Goal: Transaction & Acquisition: Subscribe to service/newsletter

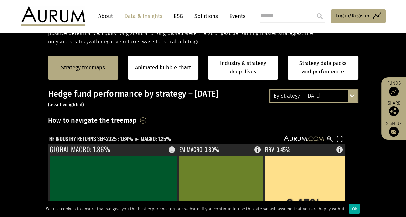
scroll to position [129, 0]
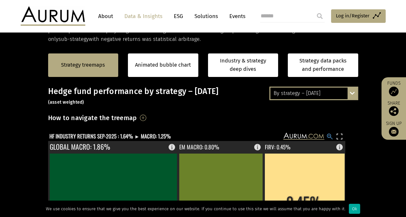
click at [327, 134] on rect at bounding box center [330, 137] width 8 height 8
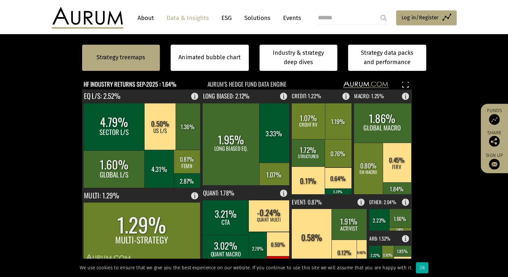
scroll to position [189, 0]
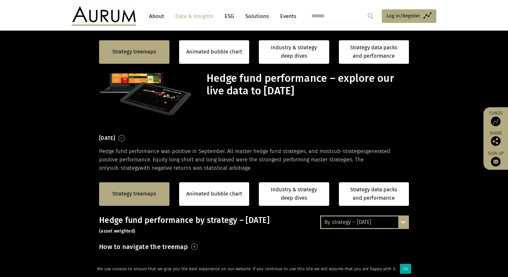
scroll to position [189, 0]
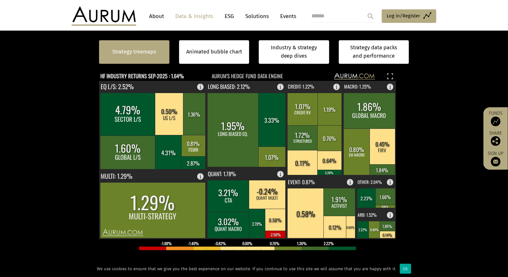
click at [137, 51] on link "Strategy treemaps" at bounding box center [134, 52] width 44 height 8
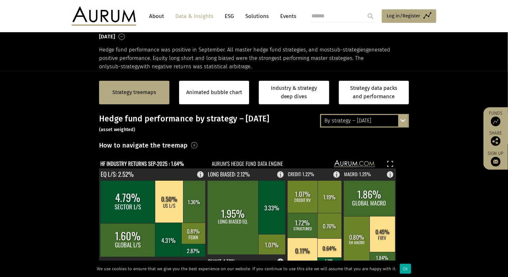
scroll to position [97, 0]
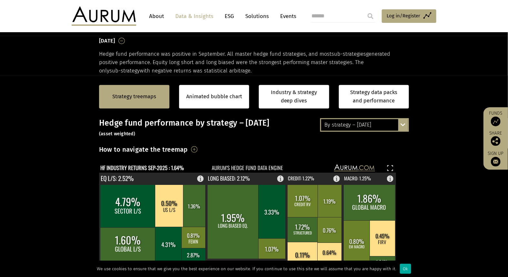
click at [402, 125] on div "By strategy – September 2025 By strategy – September 2025 By strategy – year to…" at bounding box center [364, 125] width 89 height 14
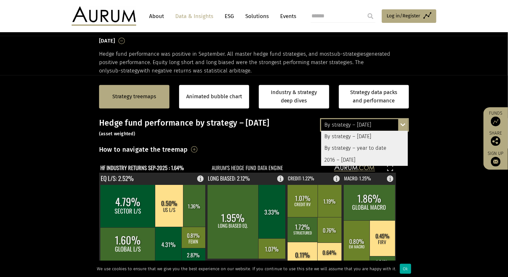
click at [375, 145] on div "By strategy – year to date" at bounding box center [364, 149] width 87 height 12
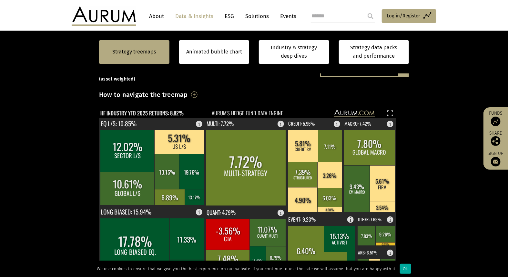
scroll to position [133, 0]
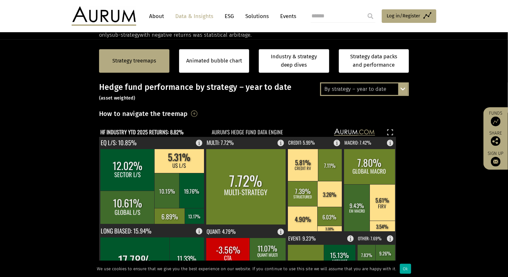
click at [405, 89] on div "By strategy – year to date By strategy – September 2025 By strategy – year to d…" at bounding box center [364, 90] width 89 height 14
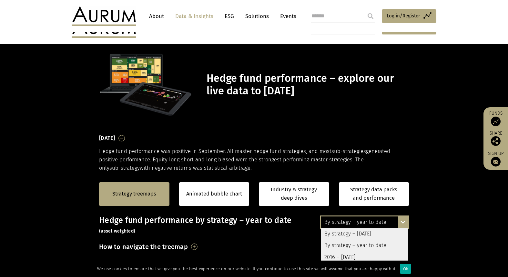
scroll to position [133, 0]
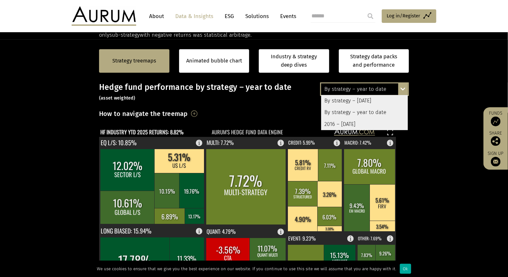
click at [389, 98] on div "By strategy – September 2025" at bounding box center [364, 101] width 87 height 12
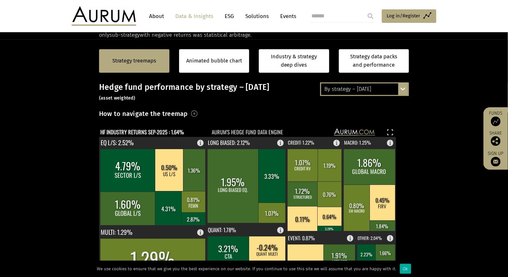
click at [405, 91] on div "By strategy – September 2025 By strategy – September 2025 By strategy – year to…" at bounding box center [364, 90] width 89 height 14
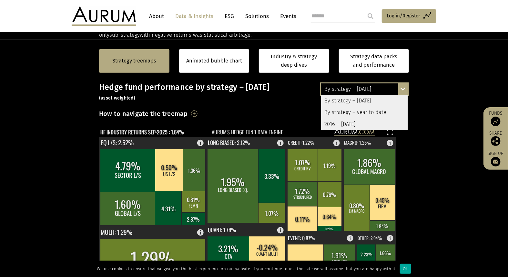
click at [374, 113] on div "By strategy – year to date" at bounding box center [364, 113] width 87 height 12
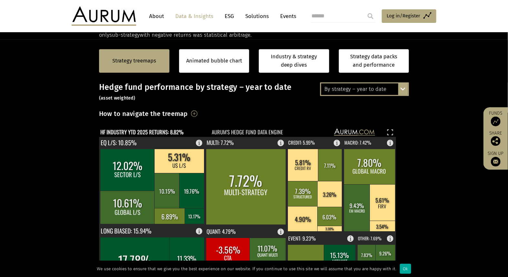
click at [406, 89] on div "By strategy – year to date By strategy – September 2025 By strategy – year to d…" at bounding box center [364, 90] width 89 height 14
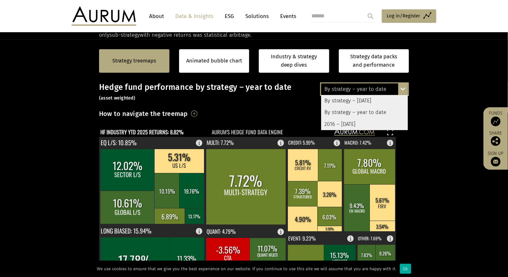
click at [381, 101] on div "By strategy – September 2025" at bounding box center [364, 101] width 87 height 12
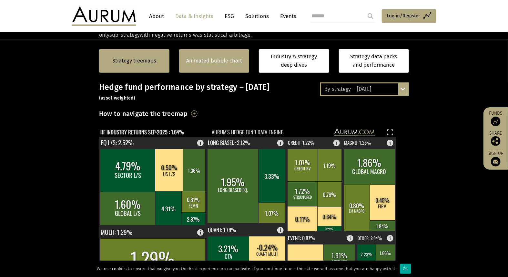
click at [211, 62] on link "Animated bubble chart" at bounding box center [214, 61] width 56 height 8
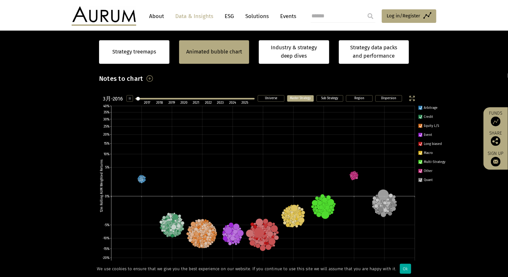
scroll to position [204, 0]
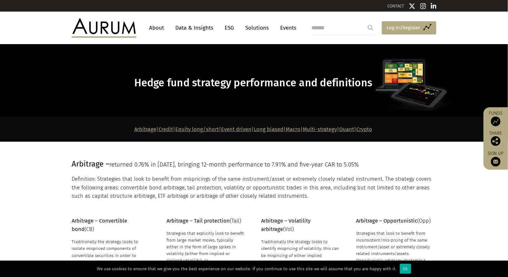
click at [409, 26] on span "Log in/Register" at bounding box center [404, 28] width 34 height 8
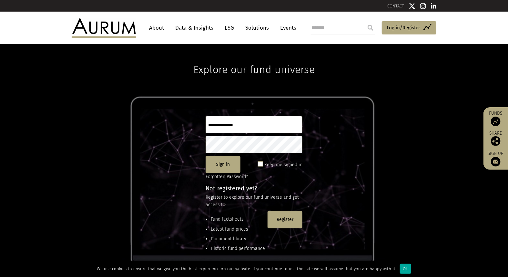
click at [251, 125] on input "text" at bounding box center [254, 124] width 97 height 17
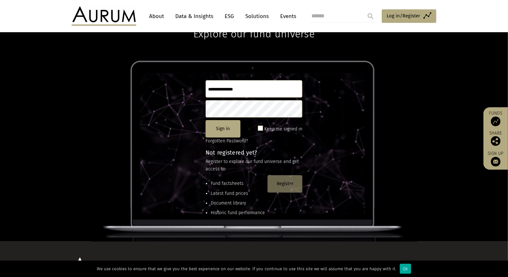
click at [286, 184] on button "Register" at bounding box center [284, 184] width 35 height 17
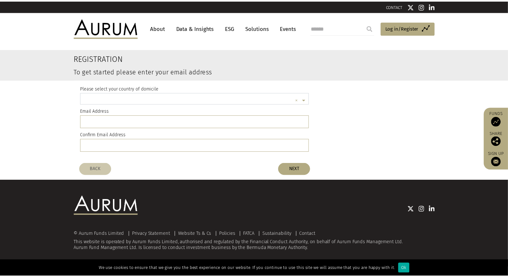
scroll to position [2, 0]
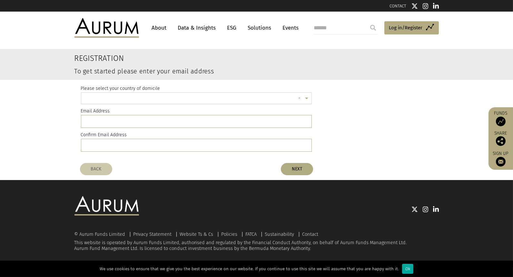
click at [137, 98] on input "text" at bounding box center [190, 99] width 211 height 13
type input "*****"
click at [142, 107] on div "[GEOGRAPHIC_DATA]" at bounding box center [196, 110] width 231 height 12
click at [130, 122] on input "email" at bounding box center [196, 121] width 231 height 13
type input "**********"
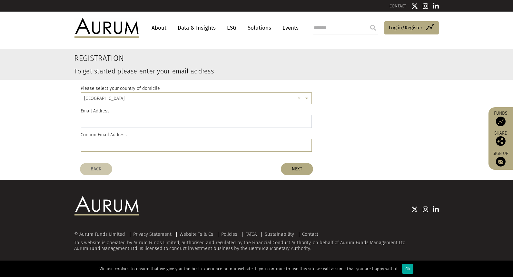
type input "**********"
click at [289, 170] on button "NEXT" at bounding box center [297, 169] width 32 height 12
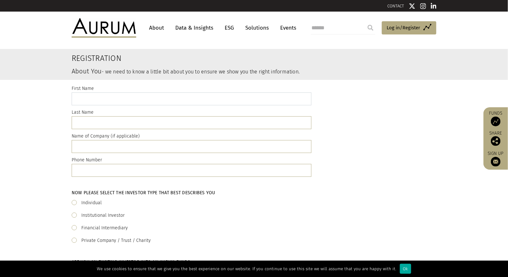
click at [129, 102] on input "text" at bounding box center [192, 99] width 240 height 13
type input "*****"
click at [107, 123] on input "text" at bounding box center [192, 122] width 240 height 13
type input "**********"
click at [94, 147] on input "text" at bounding box center [192, 146] width 240 height 13
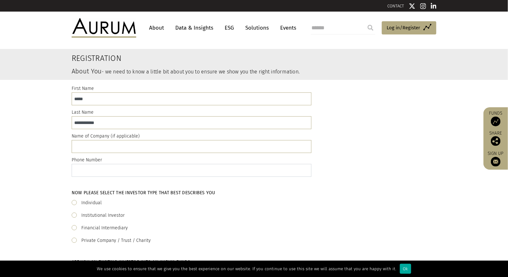
click at [95, 170] on input "text" at bounding box center [192, 170] width 240 height 13
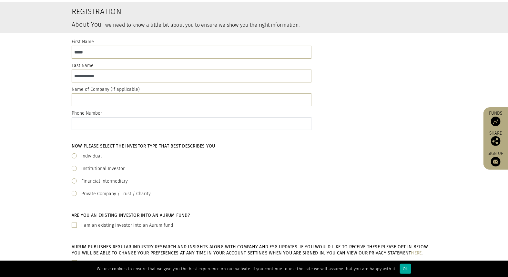
scroll to position [72, 0]
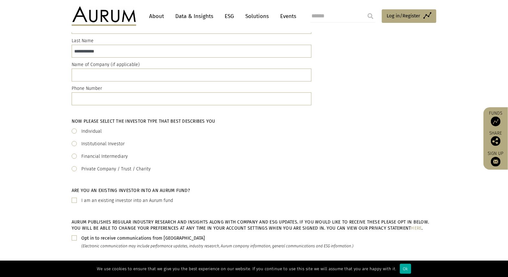
click at [73, 130] on span at bounding box center [74, 131] width 5 height 5
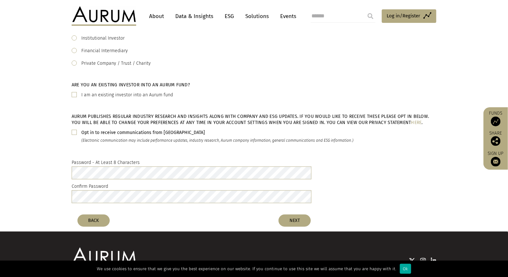
scroll to position [179, 0]
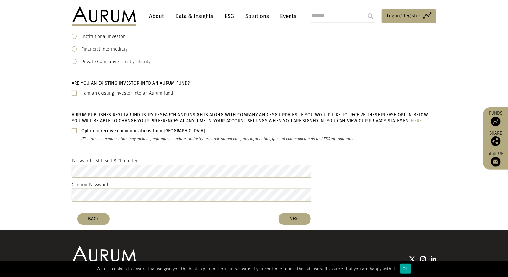
click at [75, 93] on span at bounding box center [74, 93] width 5 height 5
click at [303, 220] on button "NEXT" at bounding box center [294, 219] width 32 height 12
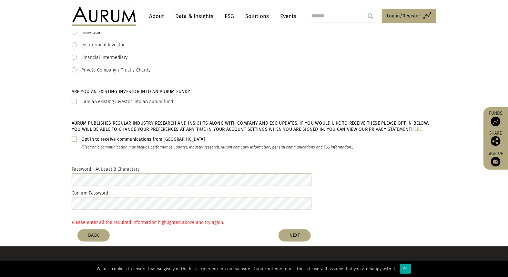
click at [62, 191] on div "Password - At Least 8 Characters Confirm Password" at bounding box center [254, 189] width 508 height 57
click at [293, 236] on button "NEXT" at bounding box center [294, 236] width 32 height 12
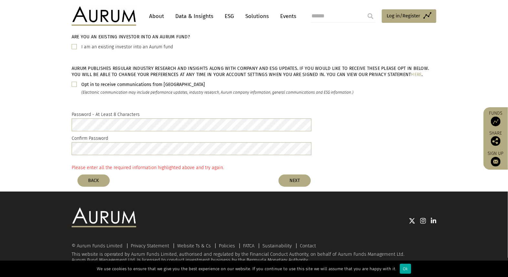
scroll to position [237, 0]
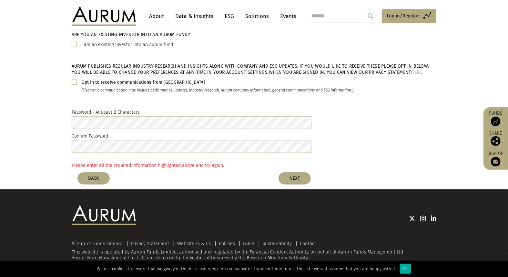
click at [76, 81] on span at bounding box center [74, 82] width 5 height 5
click at [295, 175] on button "NEXT" at bounding box center [294, 179] width 32 height 12
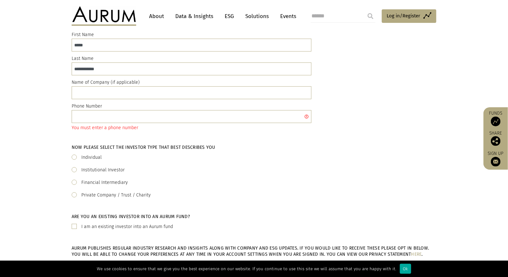
scroll to position [21, 0]
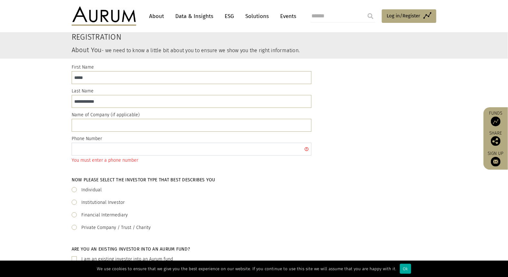
click at [131, 151] on input "text" at bounding box center [192, 149] width 240 height 13
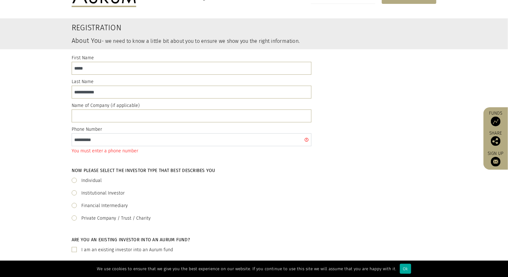
scroll to position [237, 0]
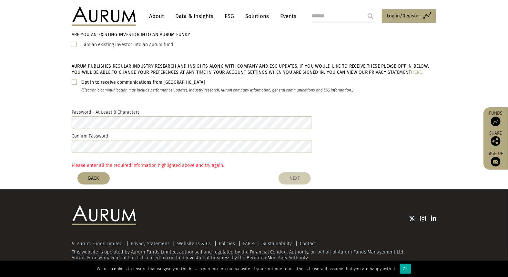
type input "**********"
click at [296, 180] on button "NEXT" at bounding box center [294, 179] width 32 height 12
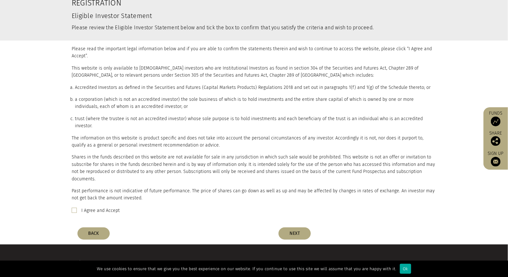
scroll to position [96, 0]
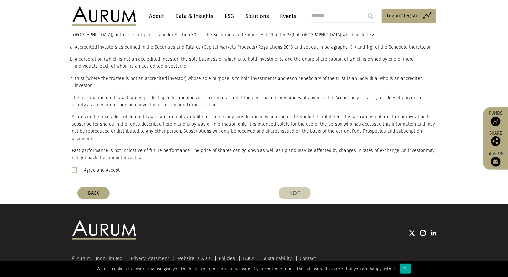
click at [287, 187] on button "NEXT" at bounding box center [294, 193] width 32 height 12
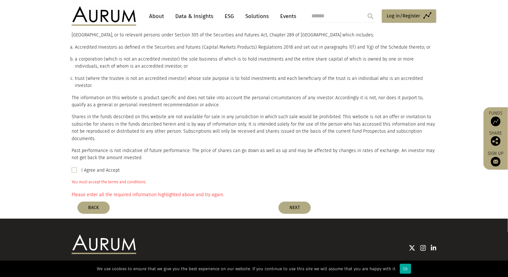
click at [75, 168] on span at bounding box center [74, 170] width 5 height 5
click at [292, 202] on button "NEXT" at bounding box center [294, 208] width 32 height 12
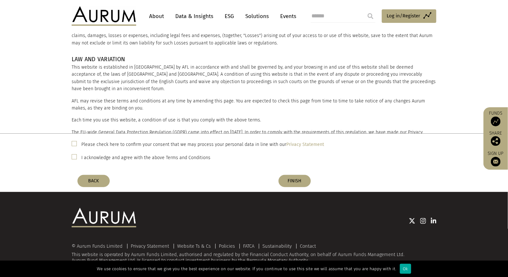
scroll to position [101, 0]
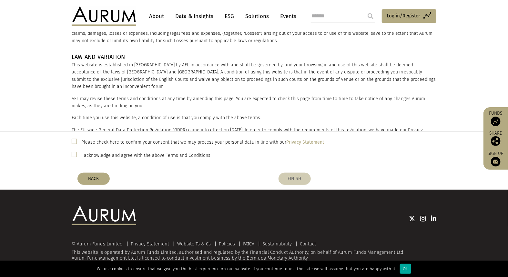
click at [300, 183] on button "FINISH" at bounding box center [294, 179] width 32 height 12
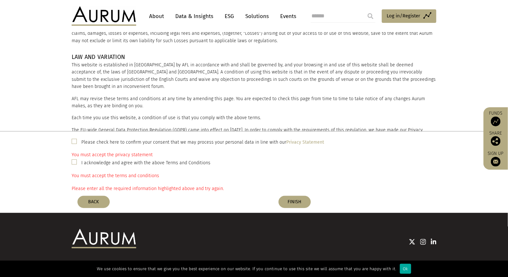
click at [74, 144] on div "Please check here to confirm your consent that we may process your personal dat…" at bounding box center [254, 142] width 365 height 8
click at [74, 141] on span at bounding box center [74, 141] width 5 height 5
click at [75, 163] on span at bounding box center [74, 162] width 5 height 5
click at [287, 199] on button "FINISH" at bounding box center [294, 202] width 32 height 12
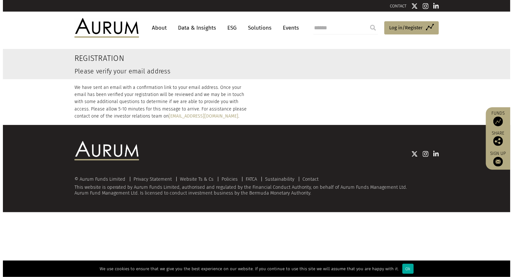
scroll to position [0, 0]
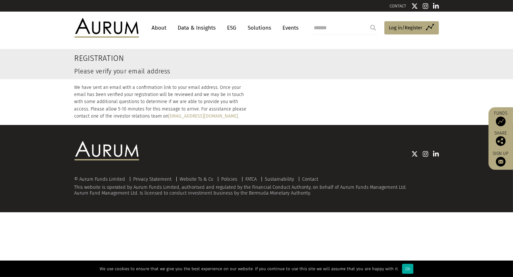
click at [206, 28] on link "Data & Insights" at bounding box center [197, 28] width 45 height 12
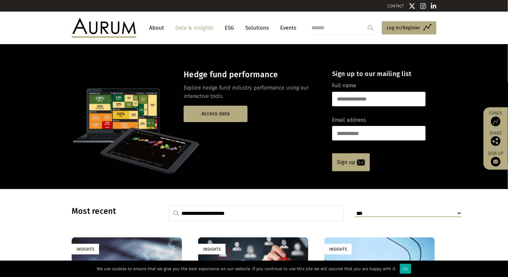
click at [357, 97] on input "text" at bounding box center [379, 99] width 94 height 15
type input "*****"
click at [359, 135] on input "email" at bounding box center [379, 133] width 94 height 15
type input "**********"
drag, startPoint x: 390, startPoint y: 131, endPoint x: 271, endPoint y: 126, distance: 119.5
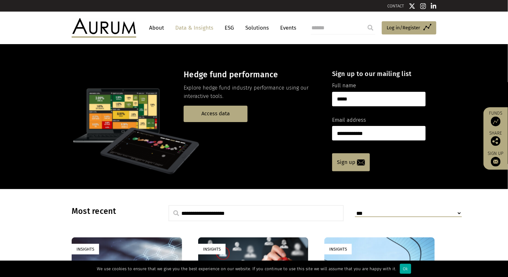
click at [271, 126] on div "**********" at bounding box center [254, 120] width 378 height 121
type input "**********"
click at [344, 163] on link "Sign up" at bounding box center [351, 163] width 38 height 18
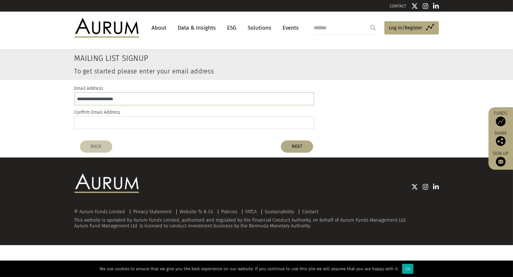
click at [163, 122] on input "email" at bounding box center [195, 122] width 240 height 13
type input "**********"
click at [295, 147] on button "NEXT" at bounding box center [297, 147] width 32 height 12
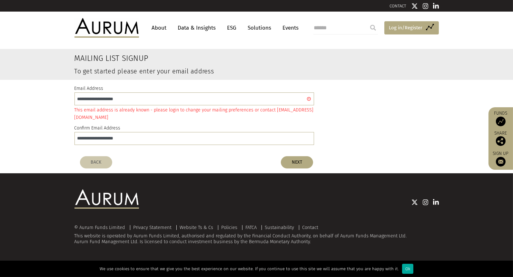
click at [389, 26] on span "Log in/Register" at bounding box center [406, 28] width 34 height 8
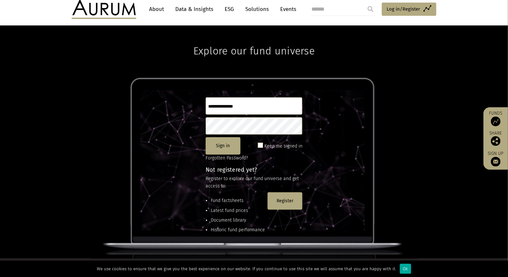
scroll to position [36, 0]
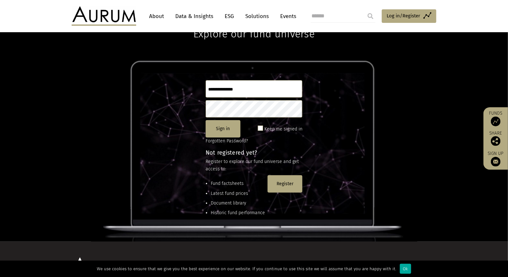
type input "**********"
drag, startPoint x: 240, startPoint y: 90, endPoint x: 175, endPoint y: 84, distance: 65.2
click at [175, 84] on div "**********" at bounding box center [254, 125] width 508 height 234
type input "**********"
click at [228, 134] on button "Sign in" at bounding box center [223, 128] width 35 height 17
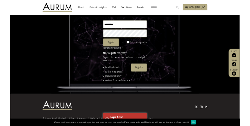
scroll to position [72, 0]
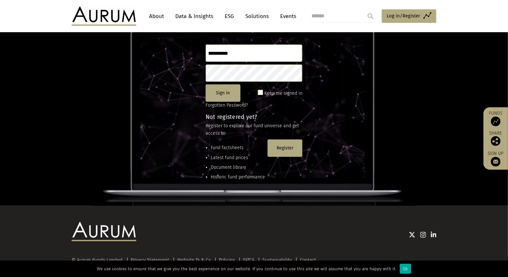
click at [193, 67] on div "**********" at bounding box center [254, 90] width 508 height 234
click at [210, 94] on button "Sign in" at bounding box center [223, 93] width 35 height 17
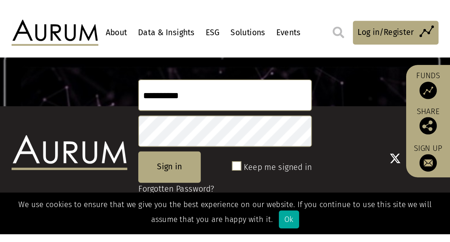
scroll to position [0, 0]
